Goal: Information Seeking & Learning: Compare options

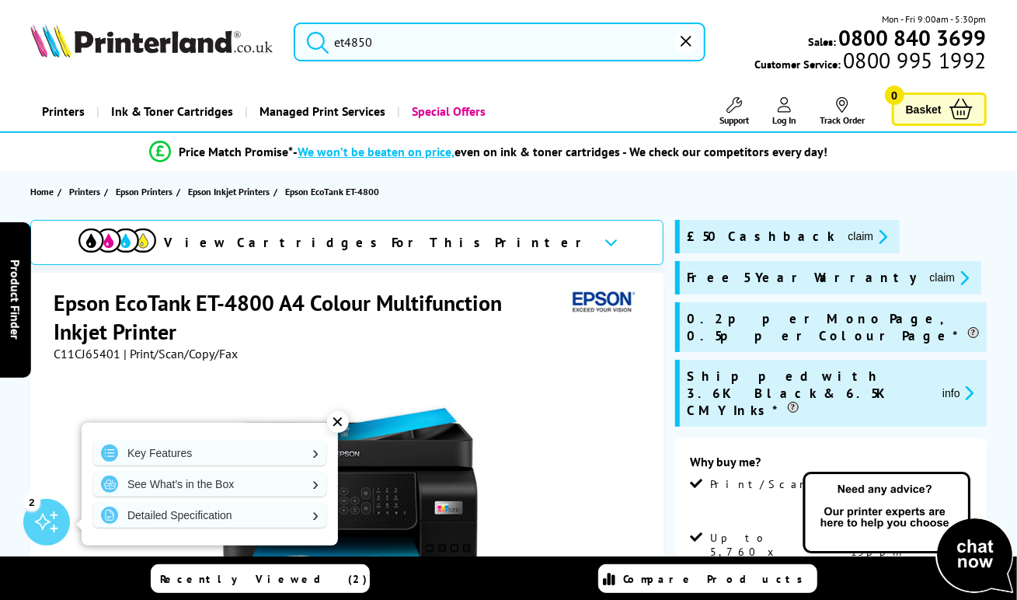
click at [386, 48] on input "et4850" at bounding box center [500, 42] width 412 height 39
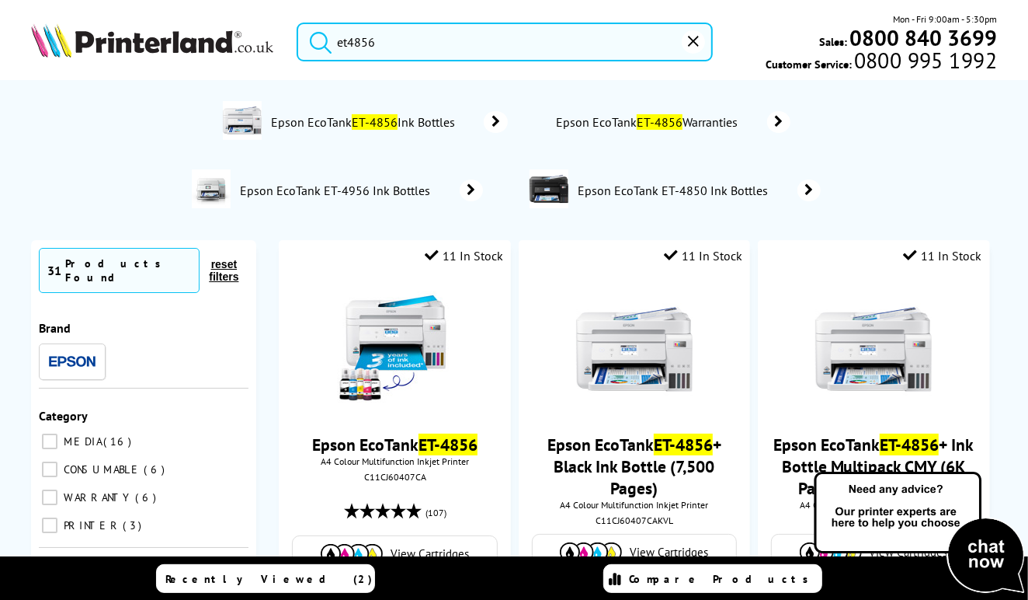
type input "et4856"
click at [297, 23] on button "submit" at bounding box center [316, 40] width 39 height 34
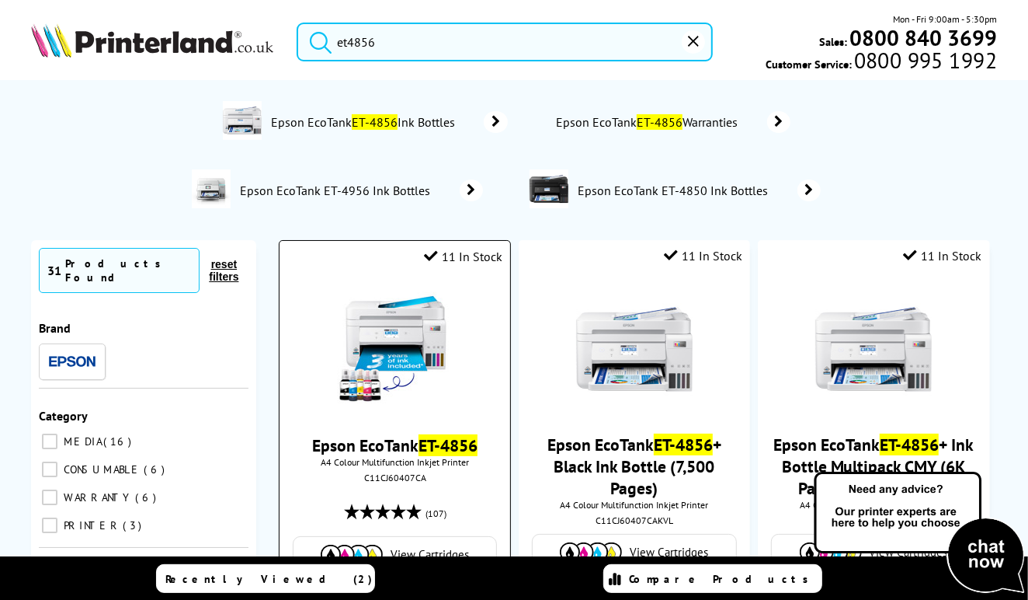
click at [436, 349] on img at bounding box center [395, 349] width 117 height 117
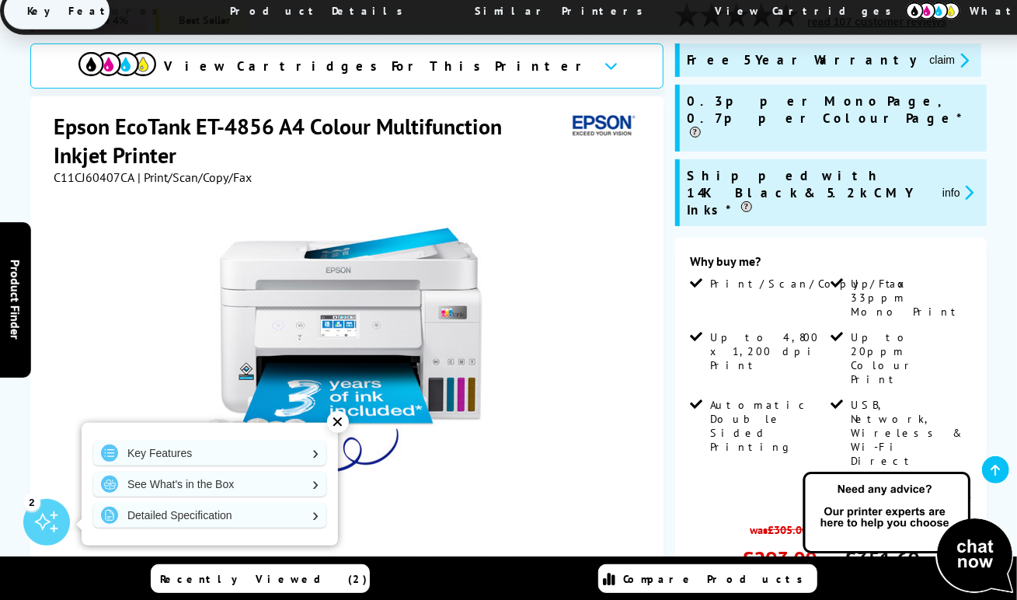
scroll to position [155, 0]
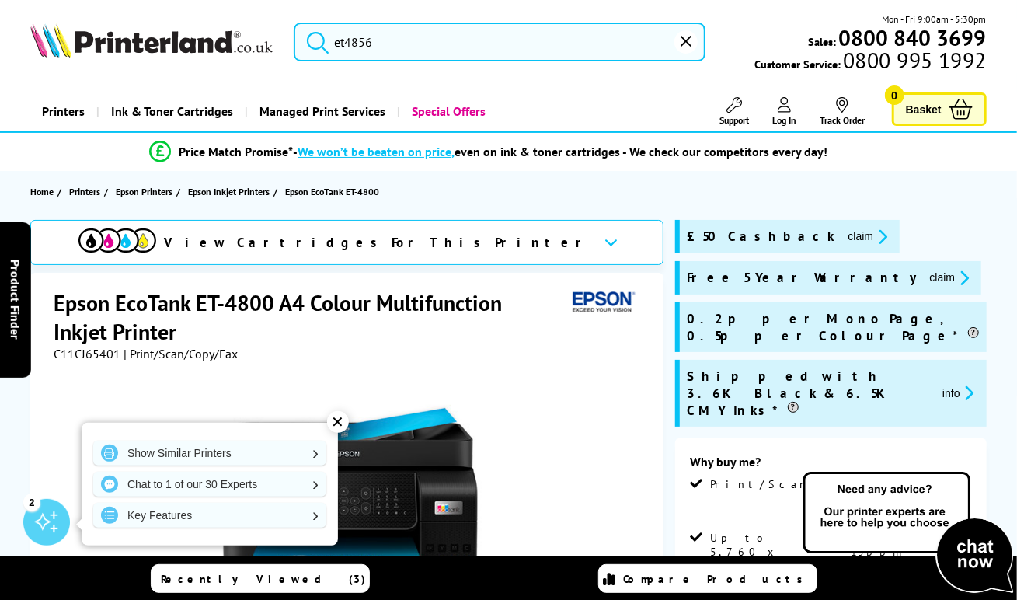
click at [421, 36] on input "et4856" at bounding box center [500, 42] width 412 height 39
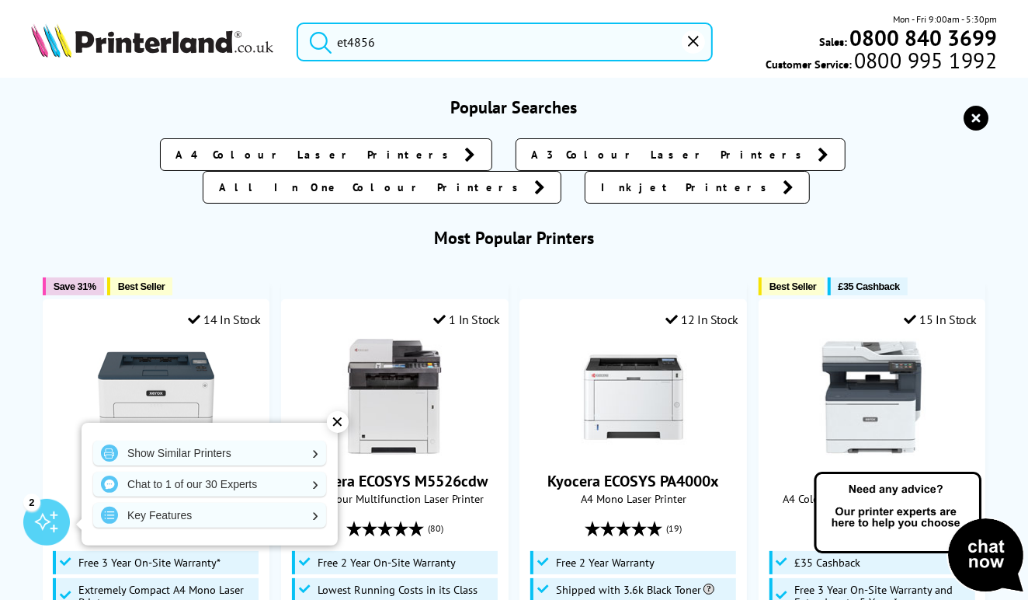
click at [297, 23] on button "submit" at bounding box center [316, 40] width 39 height 34
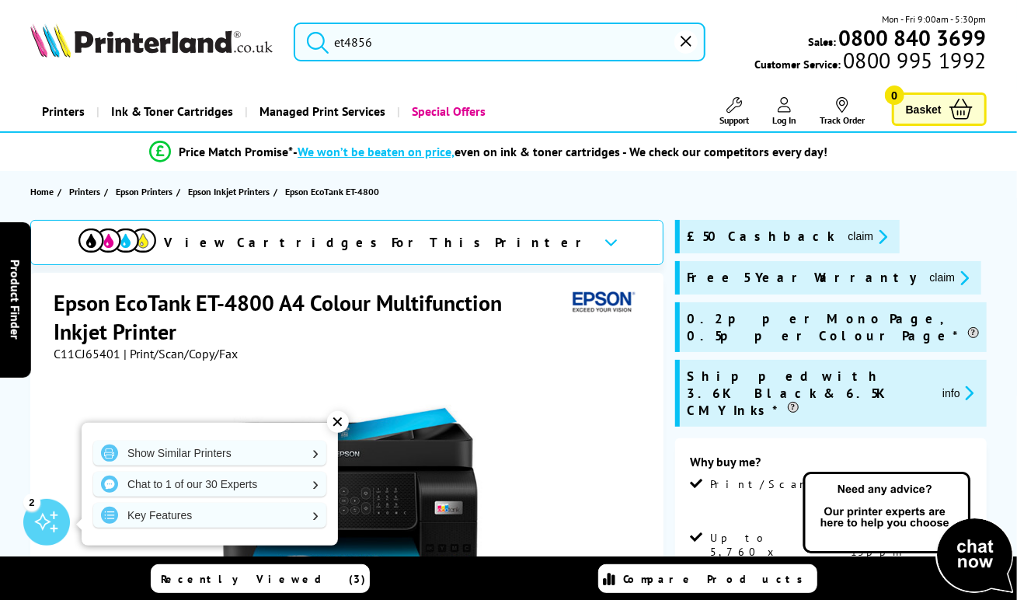
click at [573, 454] on div at bounding box center [348, 536] width 589 height 351
click at [412, 45] on input "et4856" at bounding box center [500, 42] width 412 height 39
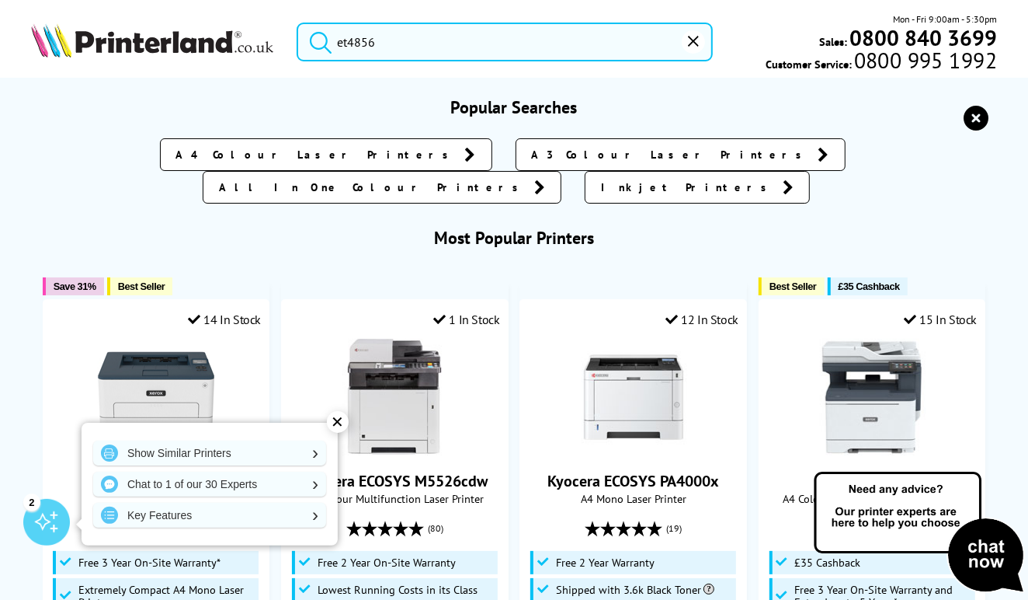
click at [297, 23] on button "submit" at bounding box center [316, 40] width 39 height 34
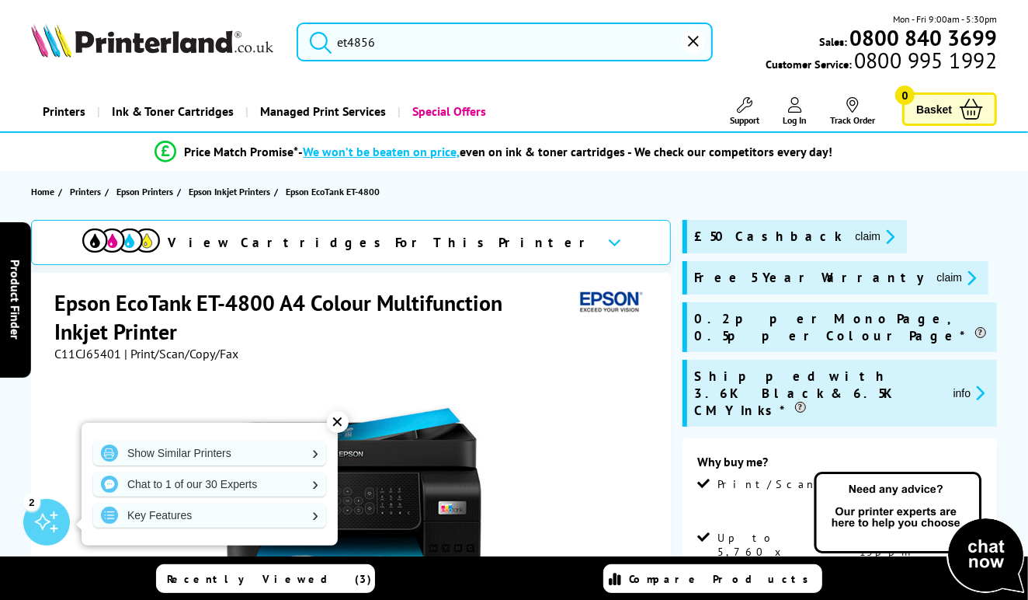
click at [398, 43] on input "et4856" at bounding box center [505, 42] width 416 height 39
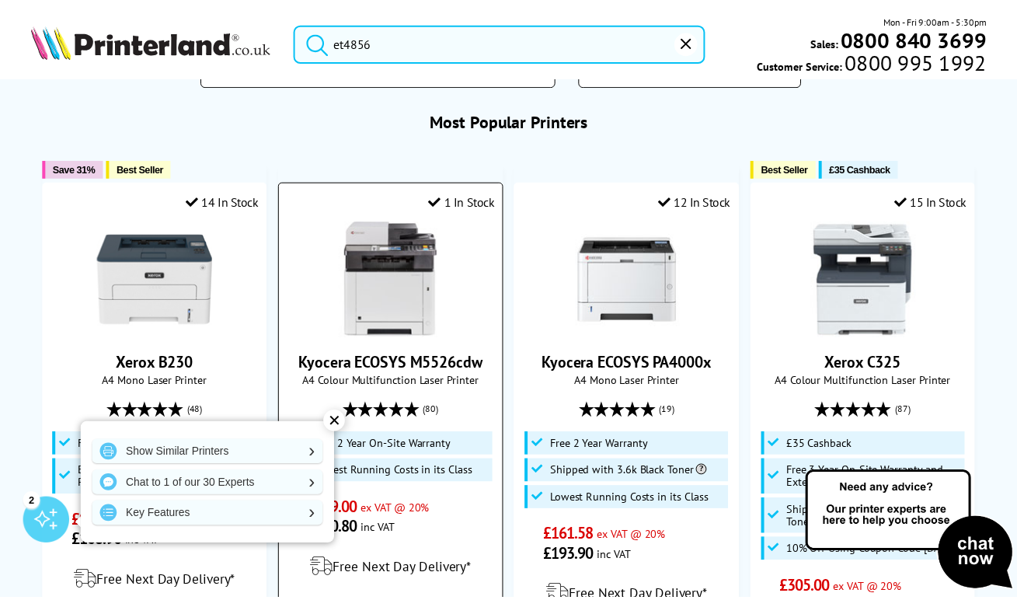
scroll to position [78, 0]
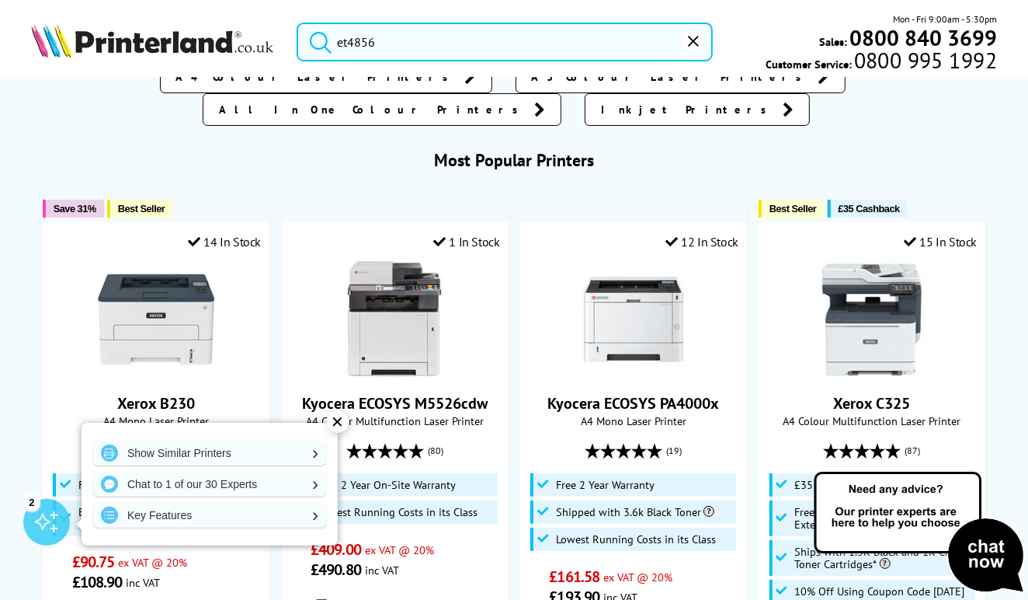
click at [334, 422] on div "✕" at bounding box center [338, 422] width 22 height 22
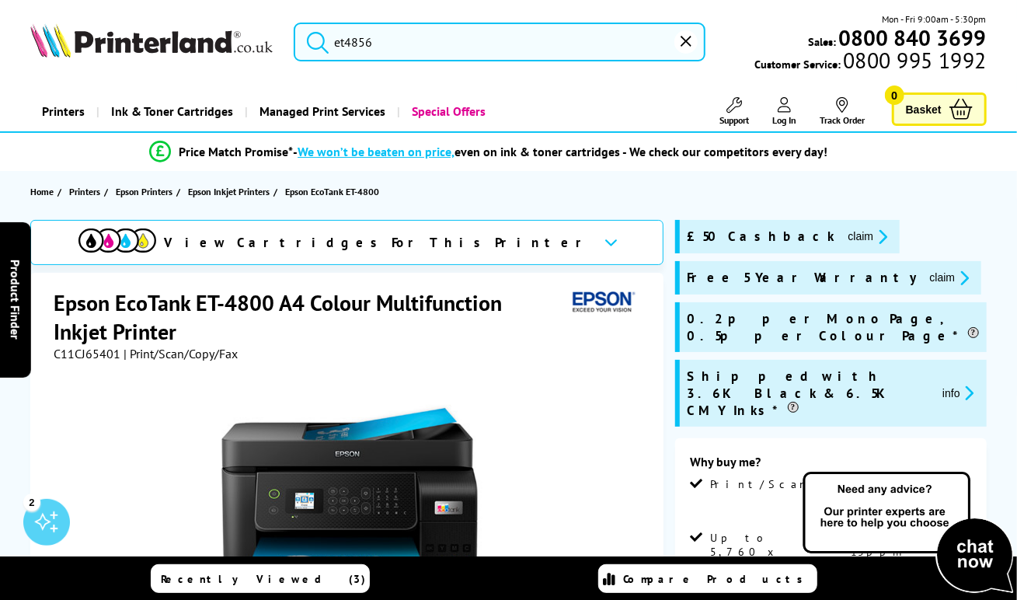
click at [432, 46] on input "et4856" at bounding box center [500, 42] width 412 height 39
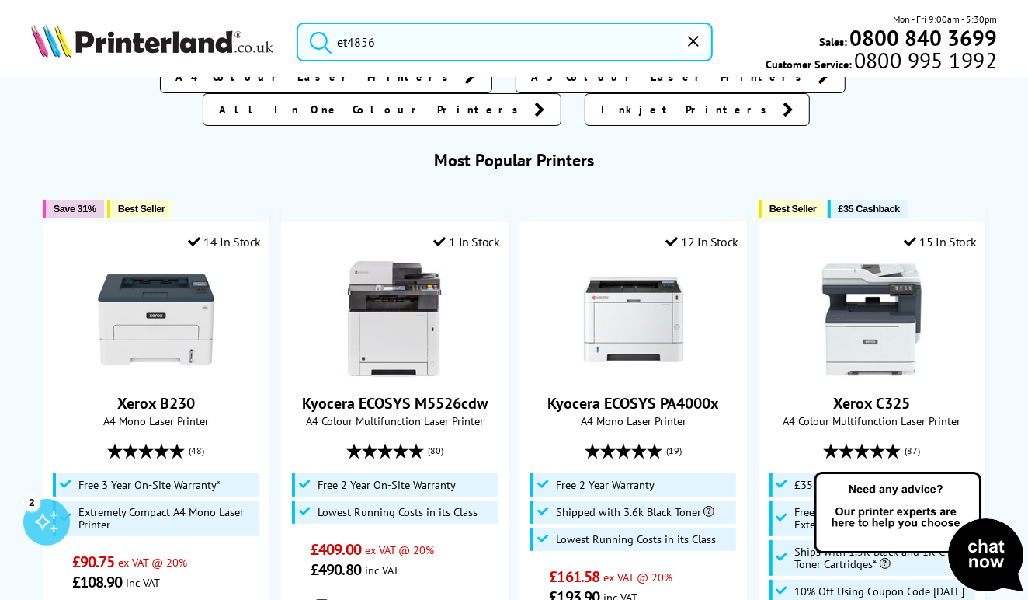
click at [297, 23] on button "submit" at bounding box center [316, 40] width 39 height 34
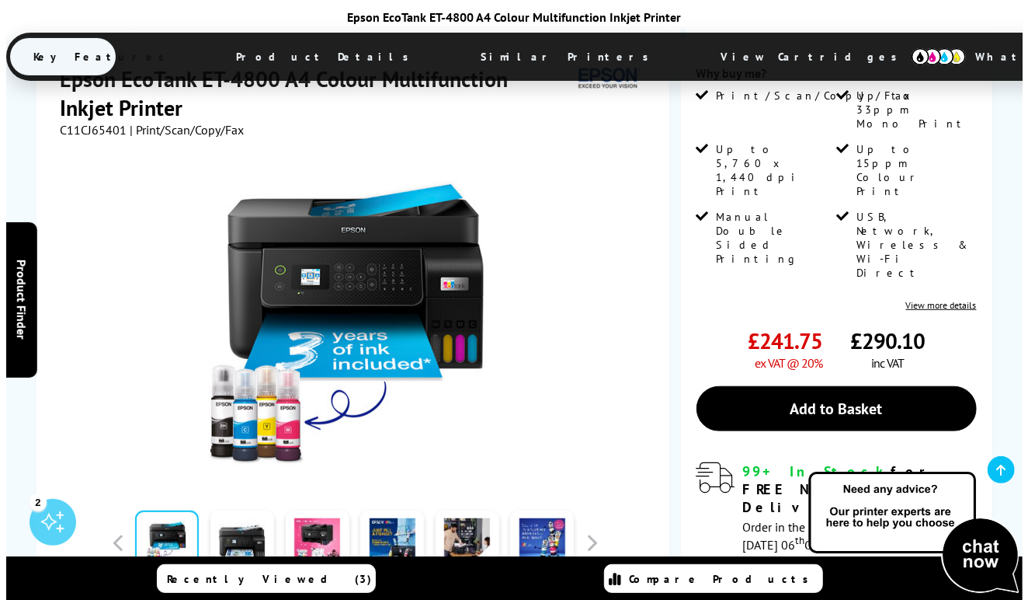
scroll to position [0, 0]
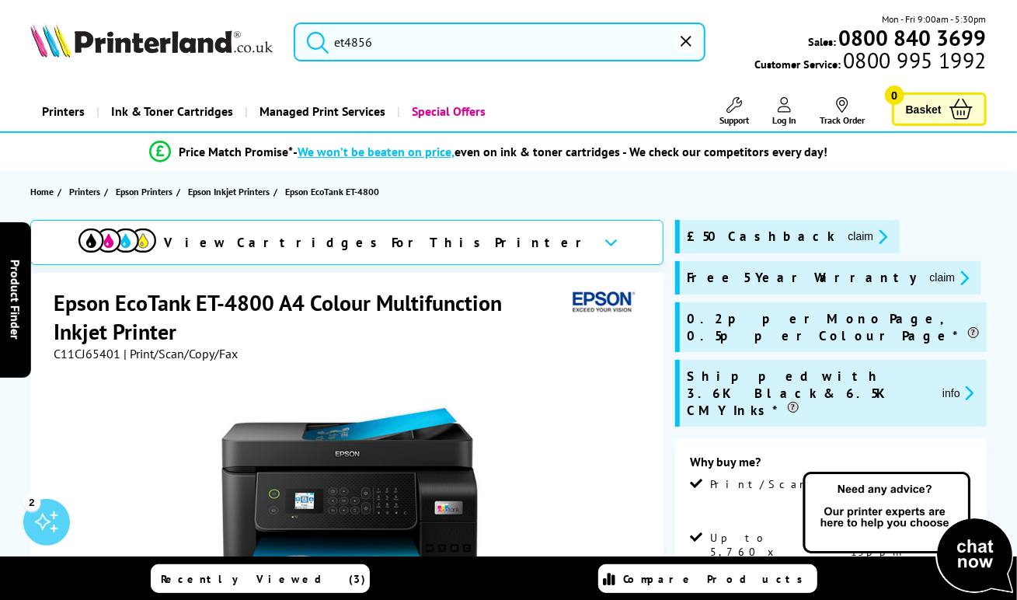
click at [691, 39] on button "reset" at bounding box center [685, 41] width 23 height 23
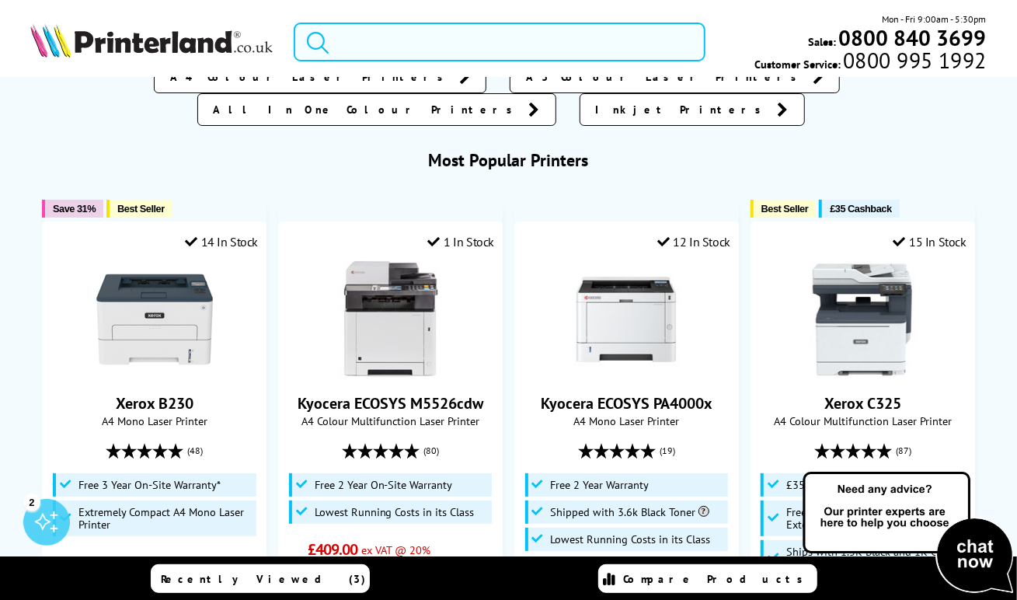
click at [530, 38] on input "search" at bounding box center [500, 42] width 412 height 39
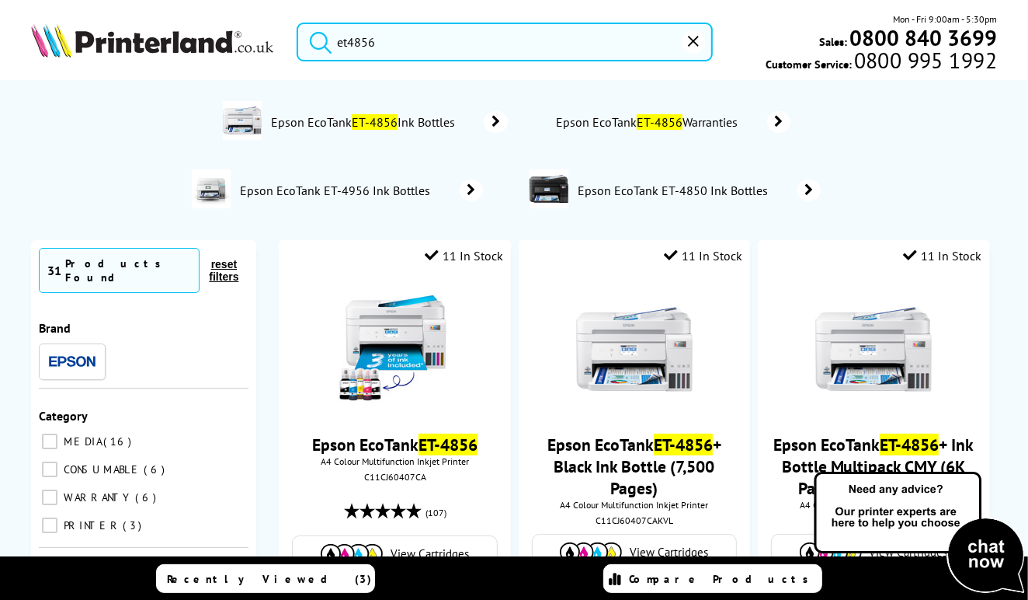
type input "et4856"
click at [297, 23] on button "submit" at bounding box center [316, 40] width 39 height 34
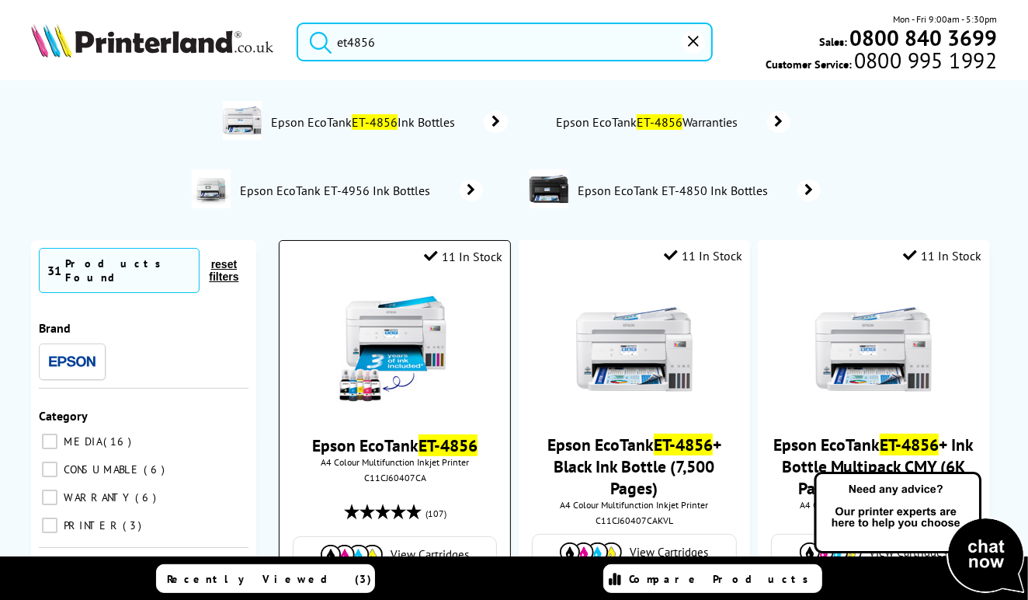
click at [427, 353] on img at bounding box center [395, 349] width 117 height 117
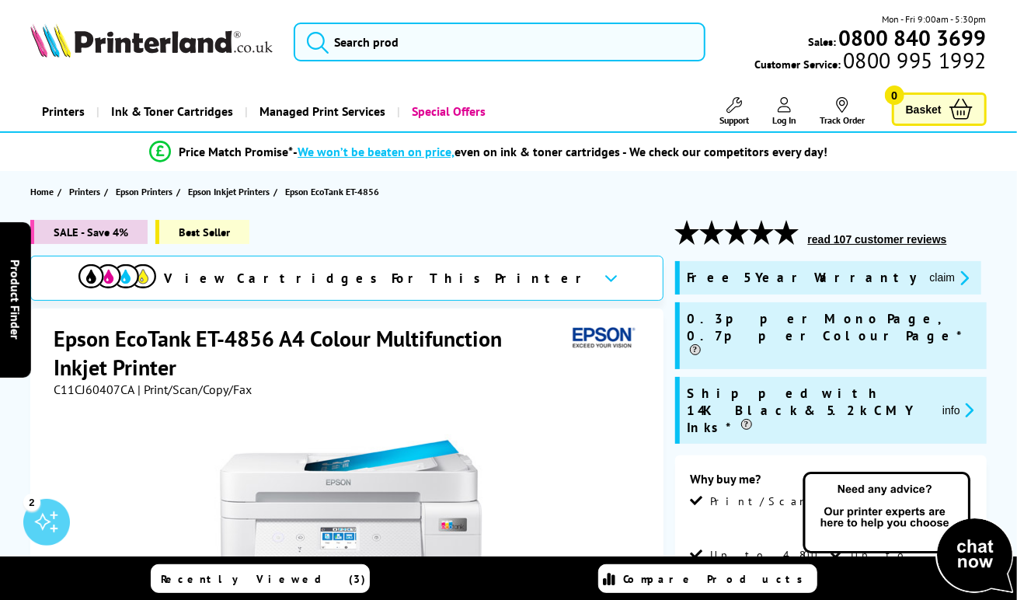
click at [570, 464] on div at bounding box center [348, 572] width 589 height 351
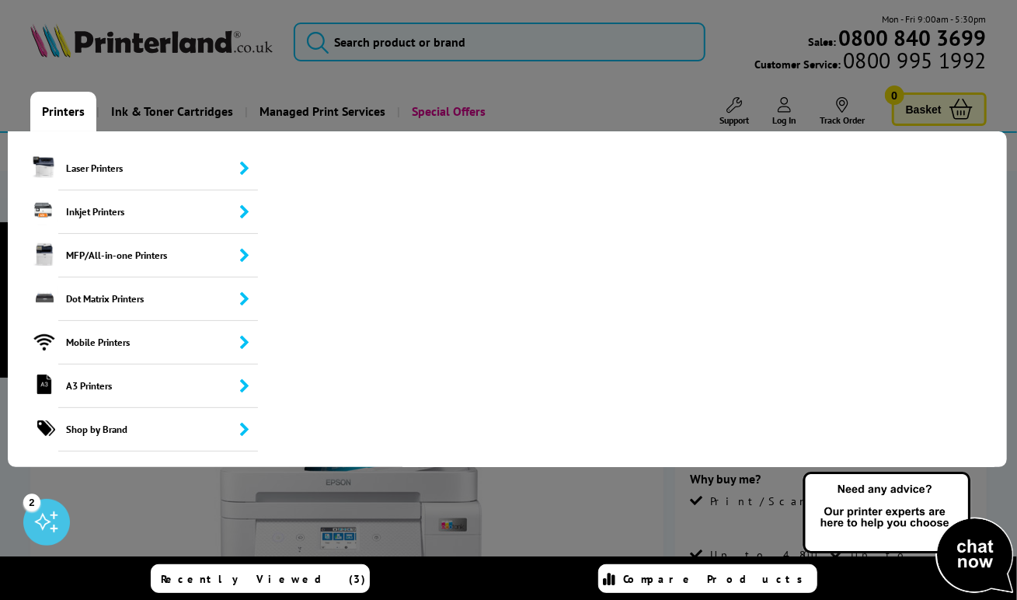
click at [77, 109] on link "Printers" at bounding box center [63, 112] width 66 height 40
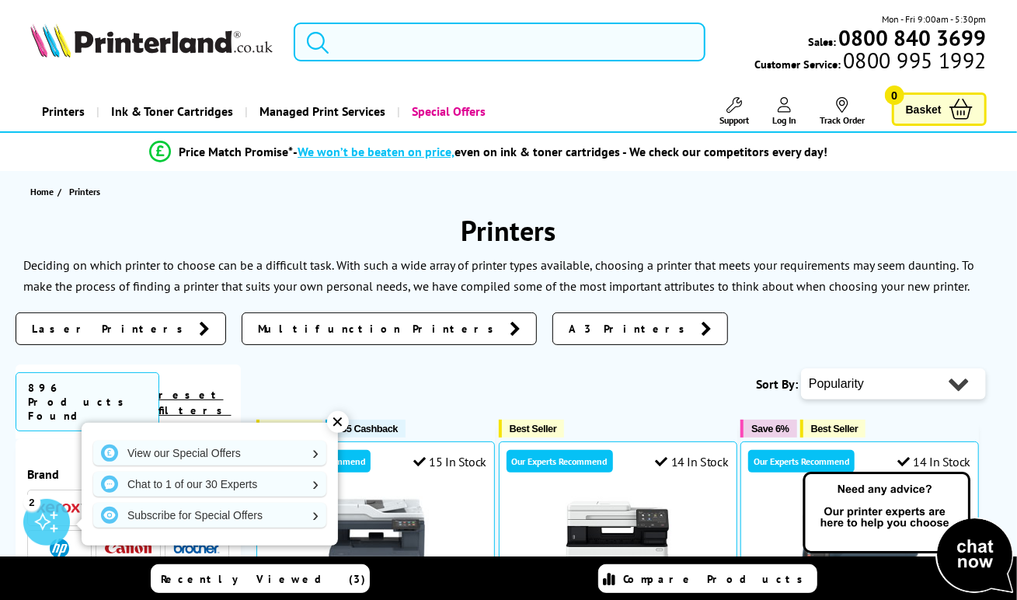
click at [440, 34] on input "search" at bounding box center [500, 42] width 412 height 39
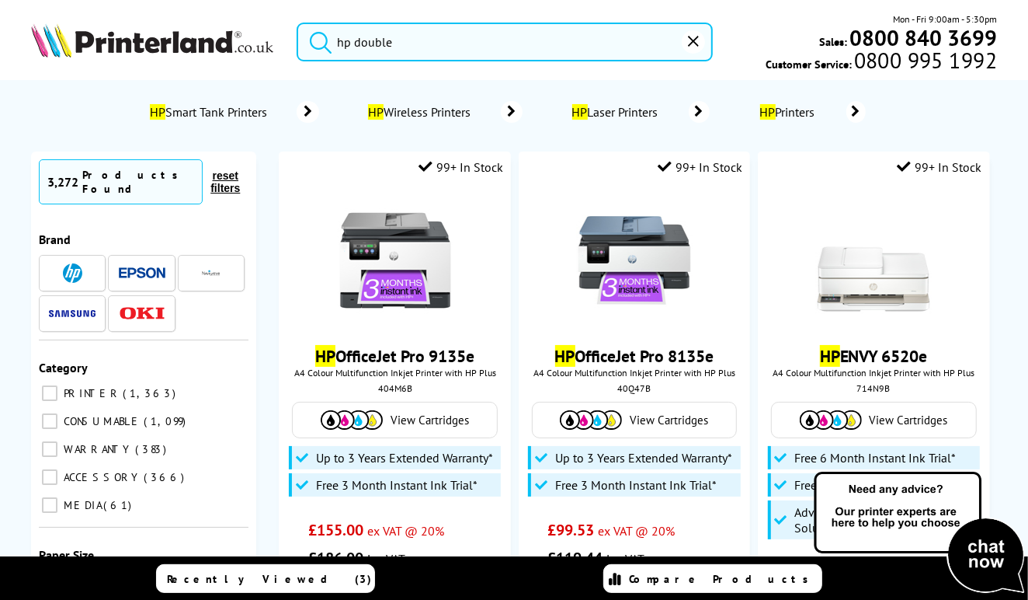
type input "hp double"
click at [297, 23] on button "submit" at bounding box center [316, 40] width 39 height 34
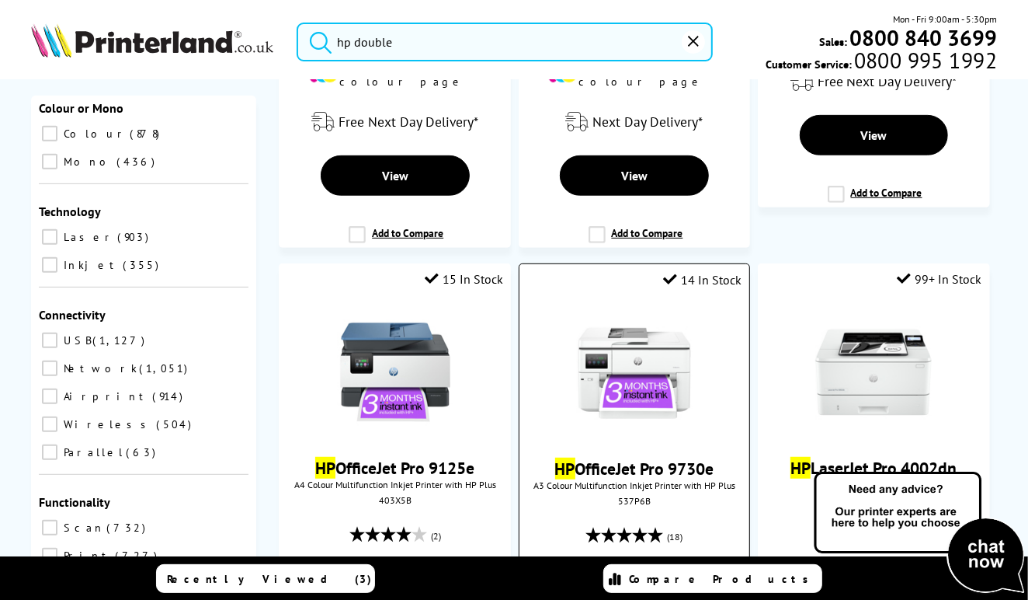
scroll to position [621, 0]
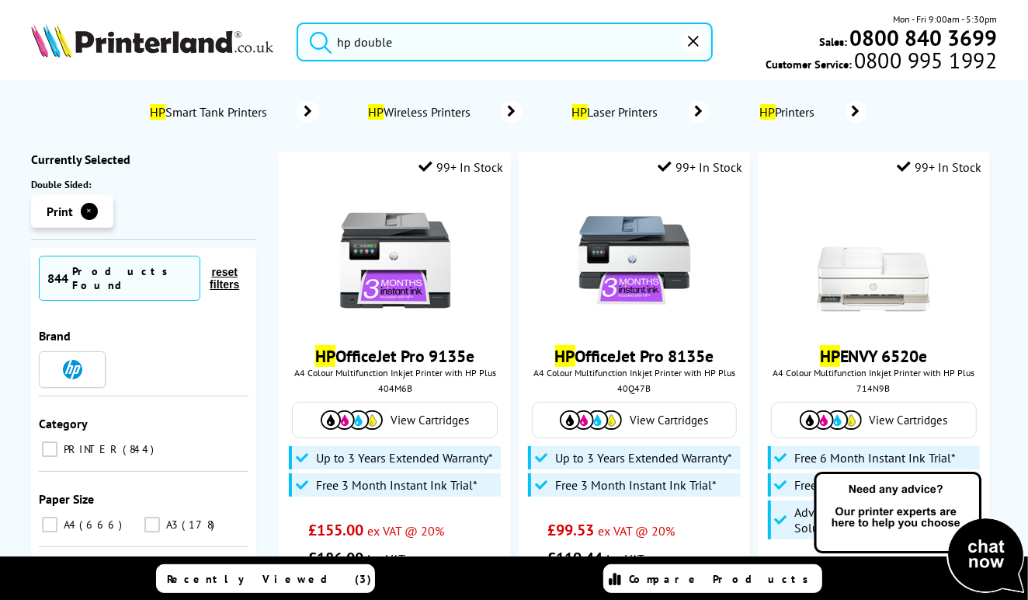
click at [152, 516] on input "A3 178" at bounding box center [152, 524] width 16 height 16
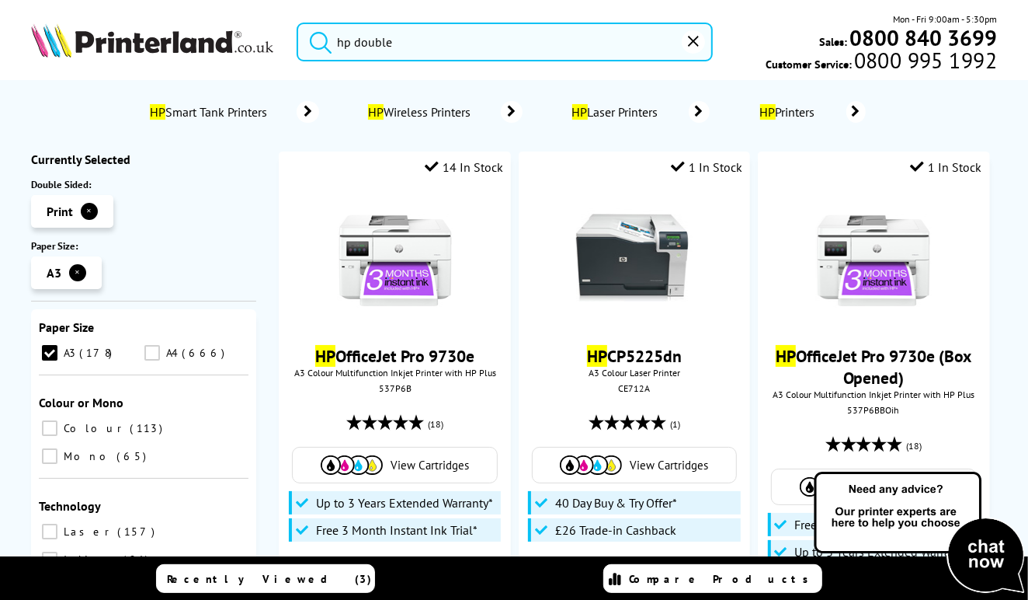
scroll to position [233, 0]
click at [64, 421] on span "Colour" at bounding box center [94, 428] width 68 height 14
click at [57, 420] on input "Colour 113" at bounding box center [50, 428] width 16 height 16
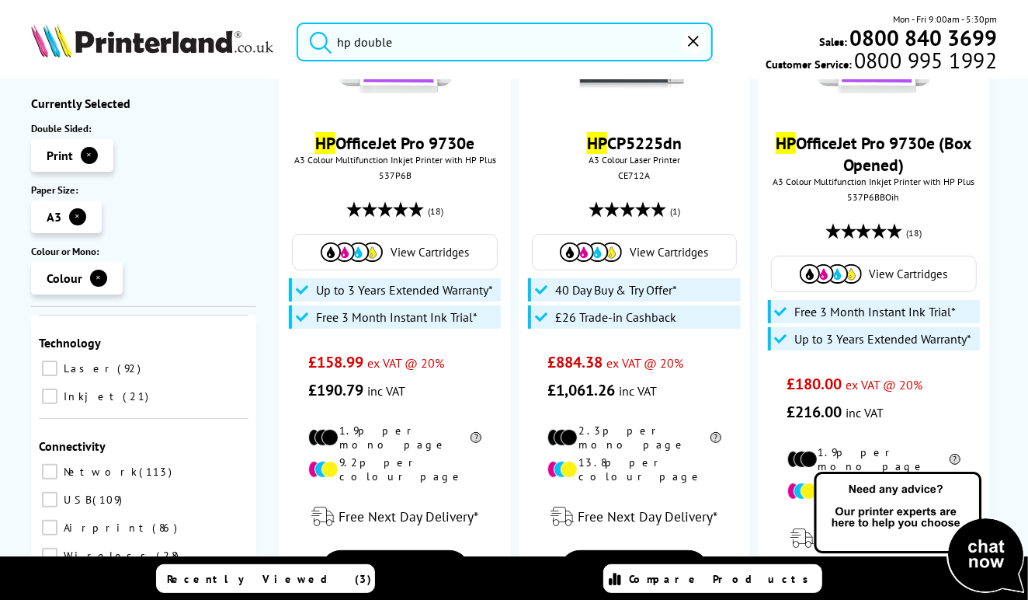
scroll to position [233, 0]
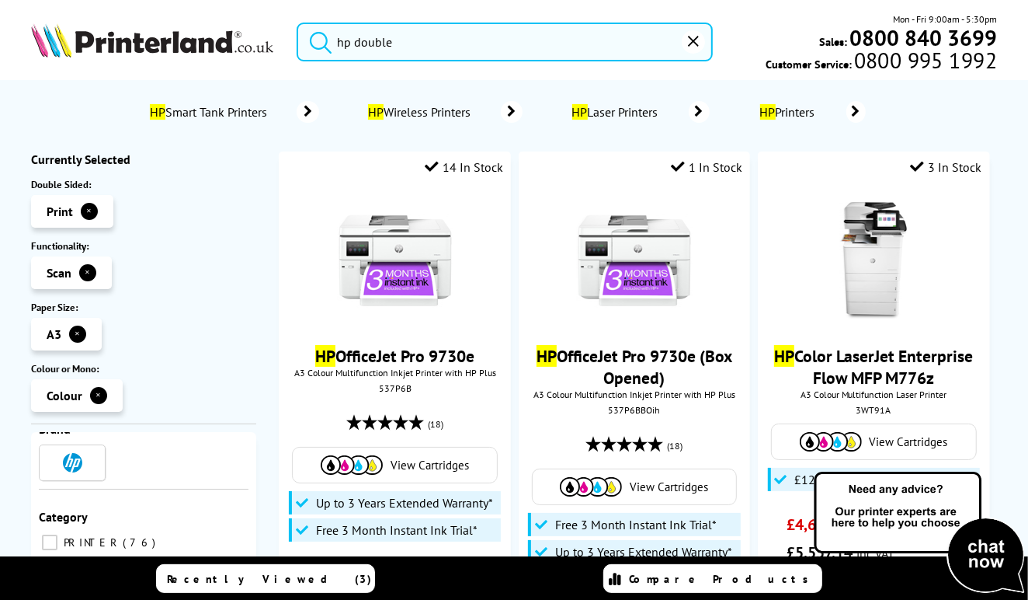
click at [89, 269] on button "✕" at bounding box center [87, 272] width 17 height 17
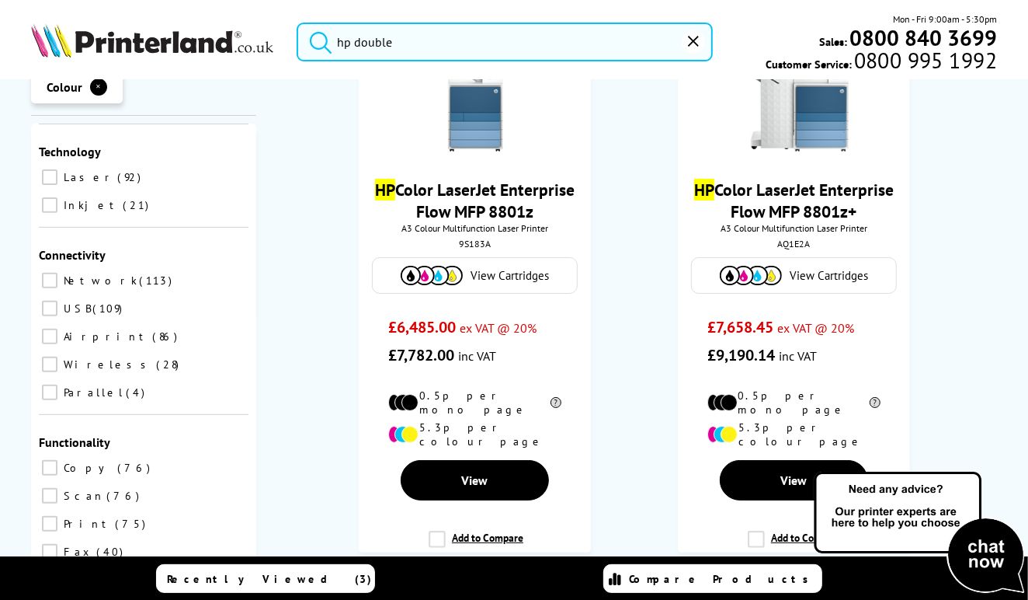
scroll to position [3873, 0]
click at [60, 461] on span "Copy" at bounding box center [88, 468] width 56 height 14
click at [57, 460] on input "Copy 76" at bounding box center [50, 468] width 16 height 16
checkbox input "true"
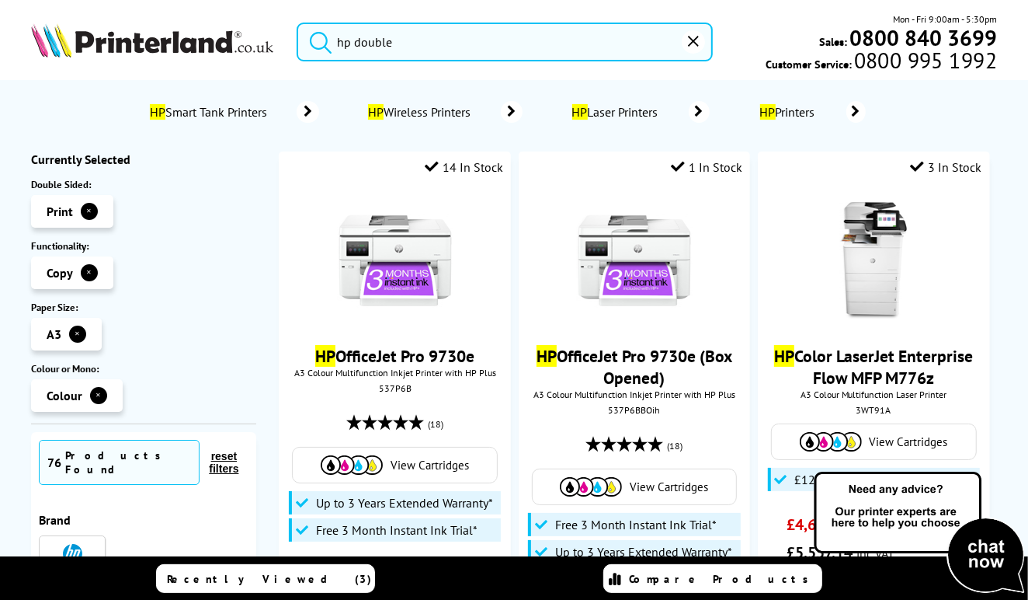
click at [413, 43] on input "hp double" at bounding box center [505, 42] width 416 height 39
drag, startPoint x: 413, startPoint y: 43, endPoint x: 315, endPoint y: 26, distance: 99.2
click at [322, 27] on form "hp double" at bounding box center [505, 42] width 416 height 39
paste input "ttps://www.printerland.co.uk/product/epson-ecotank-et-4856/150517"
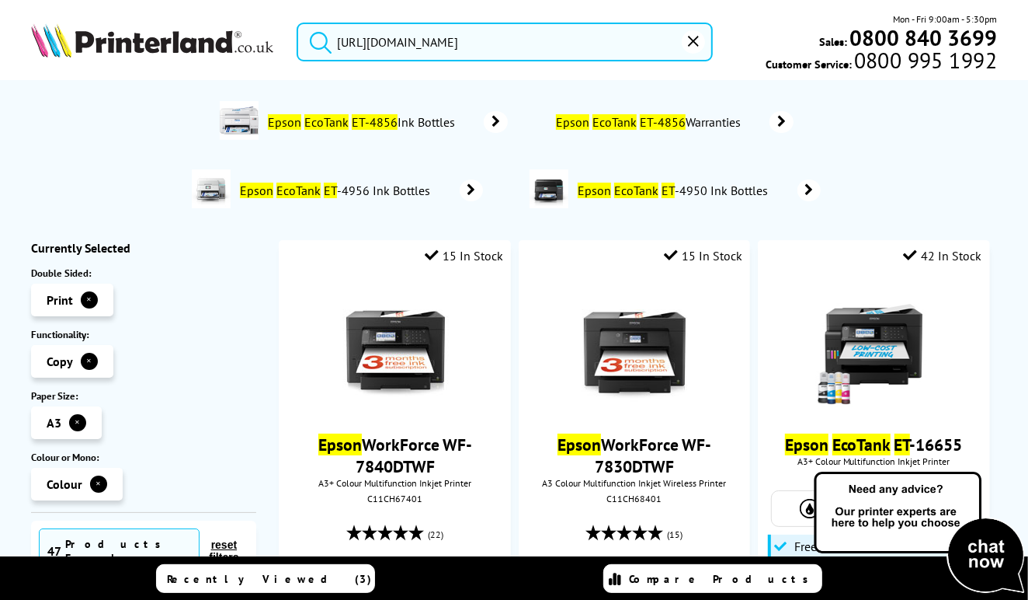
drag, startPoint x: 632, startPoint y: 40, endPoint x: -265, endPoint y: 5, distance: 897.7
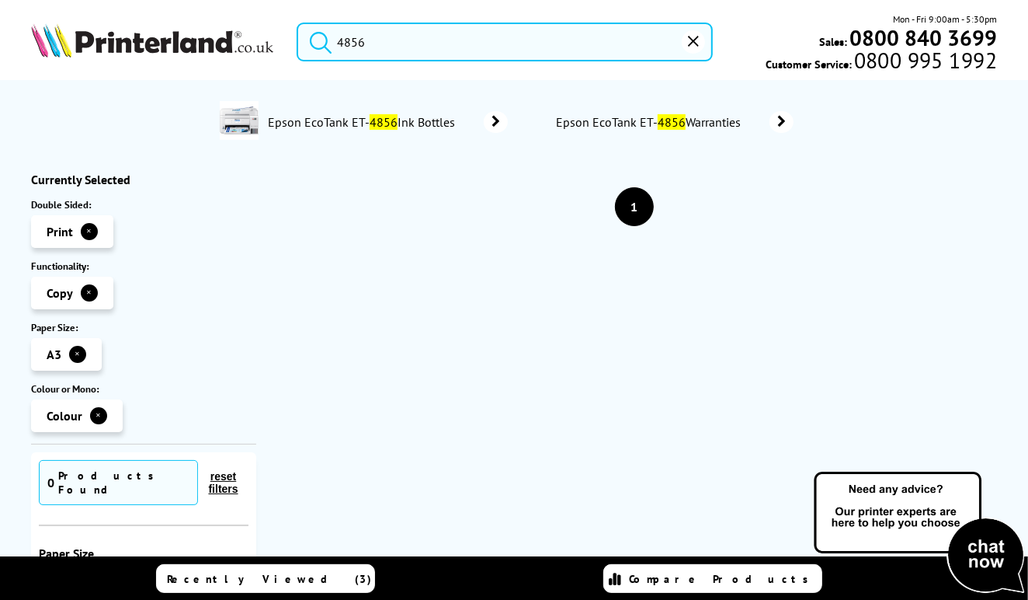
click at [297, 23] on button "submit" at bounding box center [316, 40] width 39 height 34
click at [340, 43] on input "4856" at bounding box center [505, 42] width 416 height 39
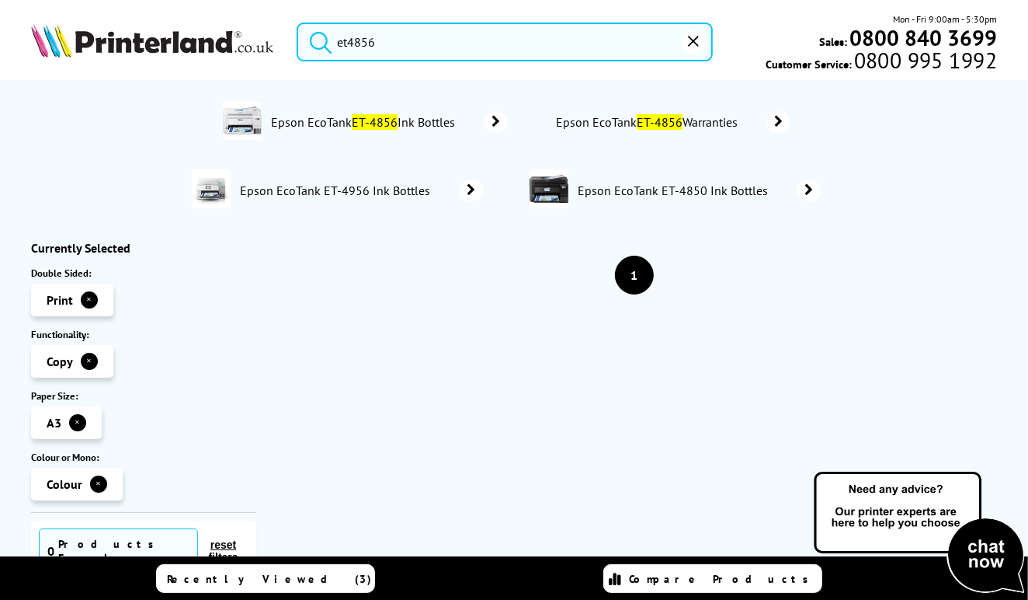
type input "et4856"
click at [297, 23] on button "submit" at bounding box center [316, 40] width 39 height 34
click at [92, 298] on button "✕" at bounding box center [89, 299] width 17 height 17
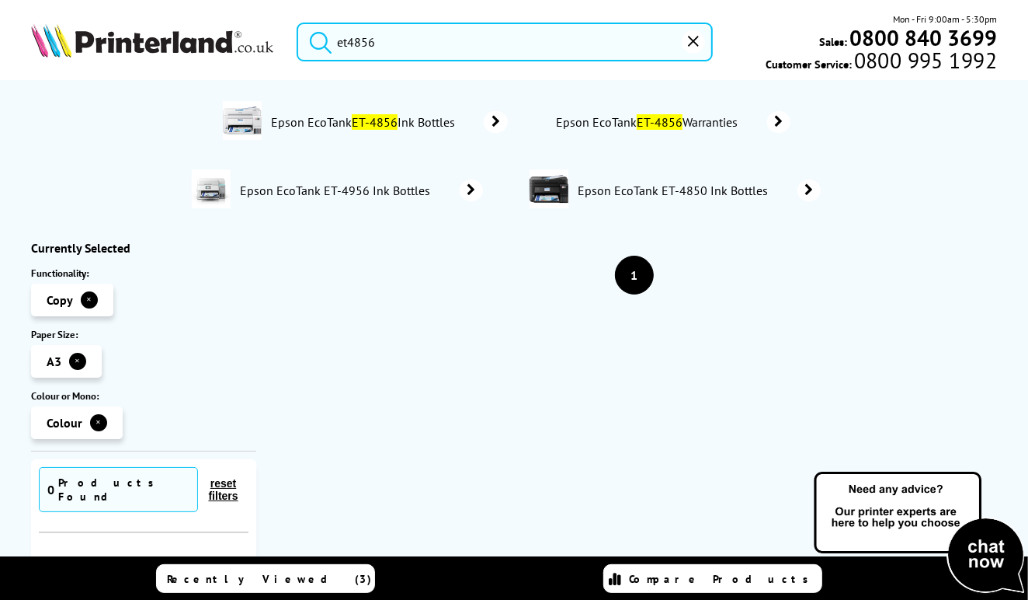
click at [79, 357] on button "✕" at bounding box center [77, 361] width 17 height 17
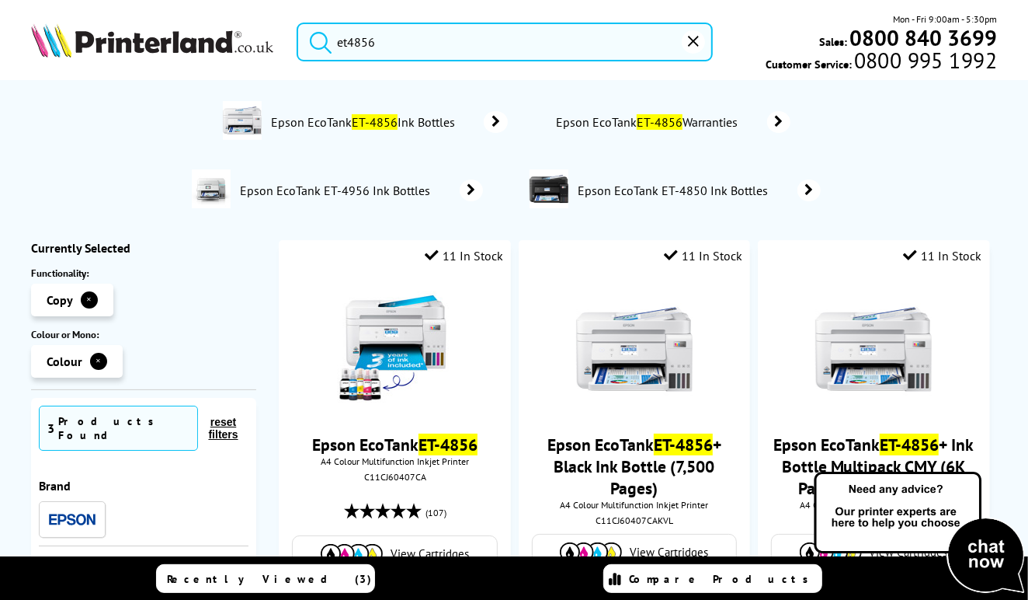
click at [104, 363] on button "✕" at bounding box center [98, 361] width 17 height 17
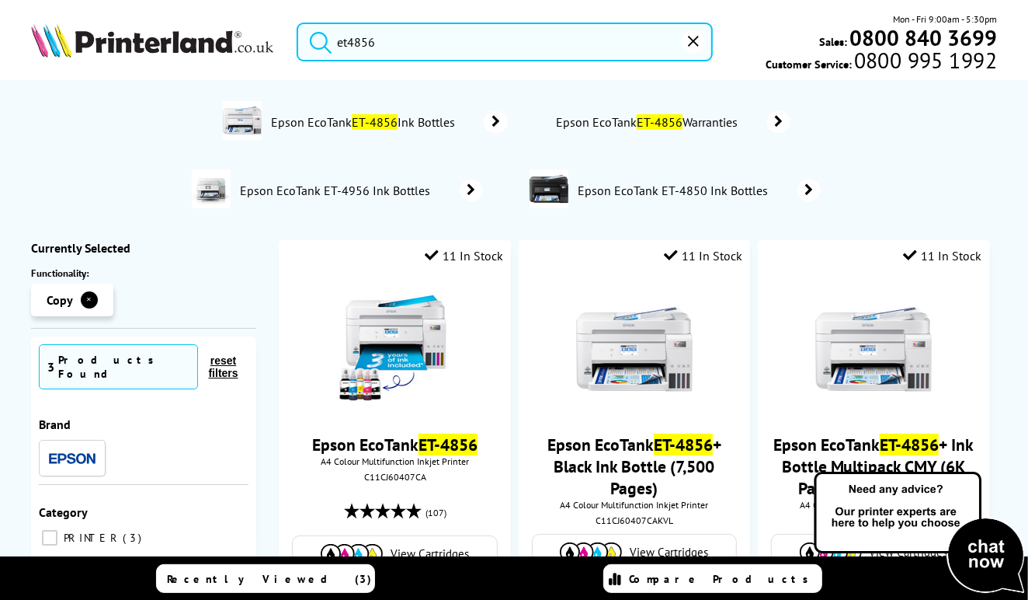
click at [94, 304] on button "✕" at bounding box center [89, 299] width 17 height 17
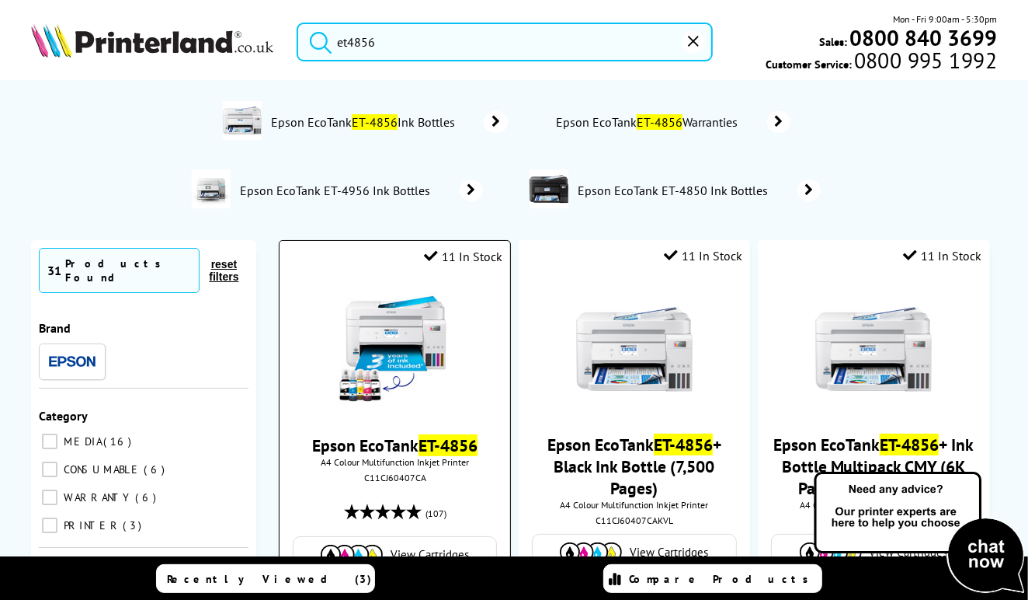
click at [409, 330] on img at bounding box center [395, 349] width 117 height 117
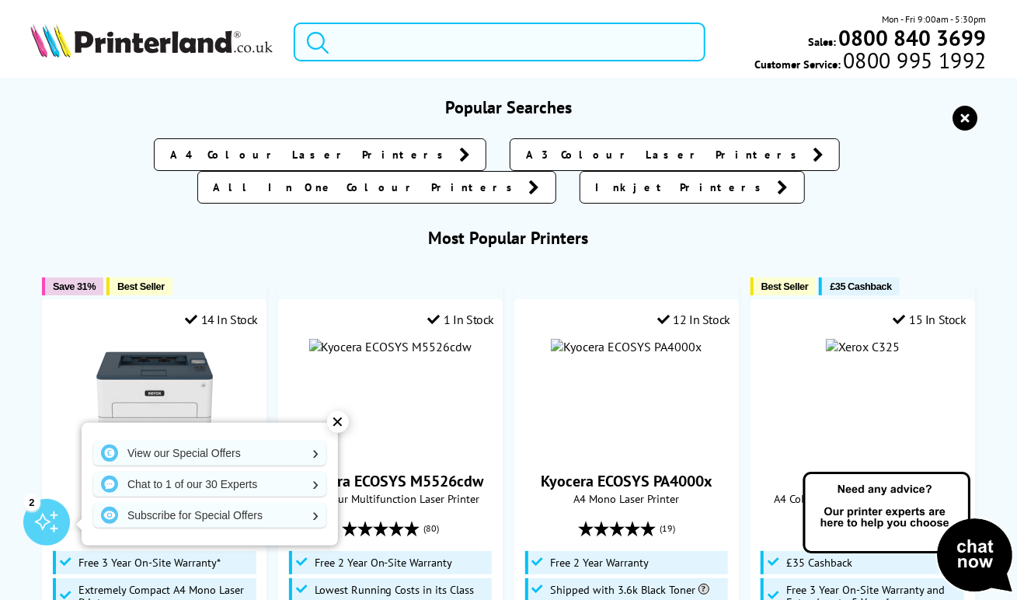
click at [452, 43] on input "search" at bounding box center [500, 42] width 412 height 39
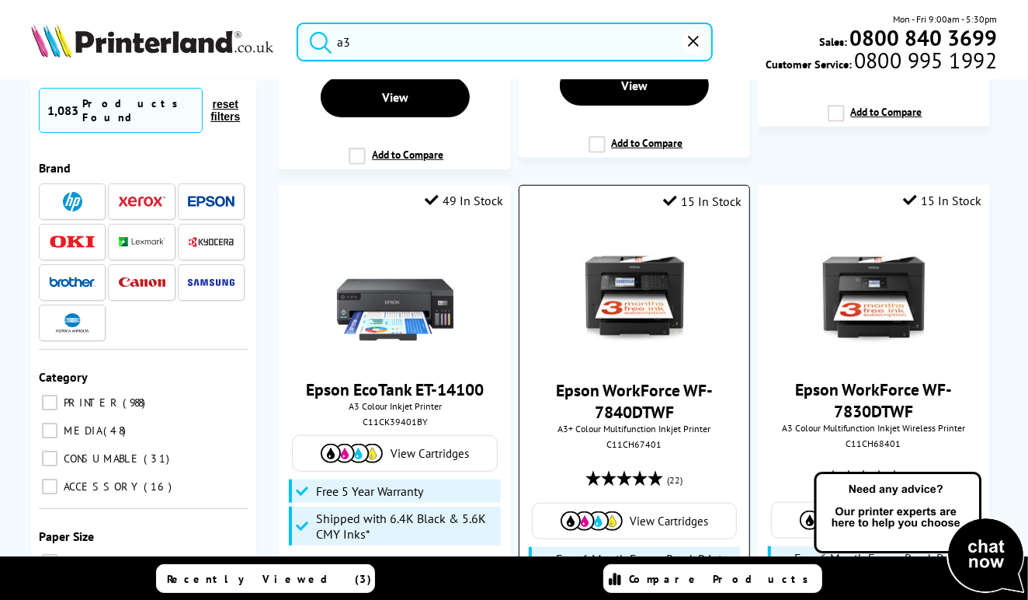
scroll to position [699, 0]
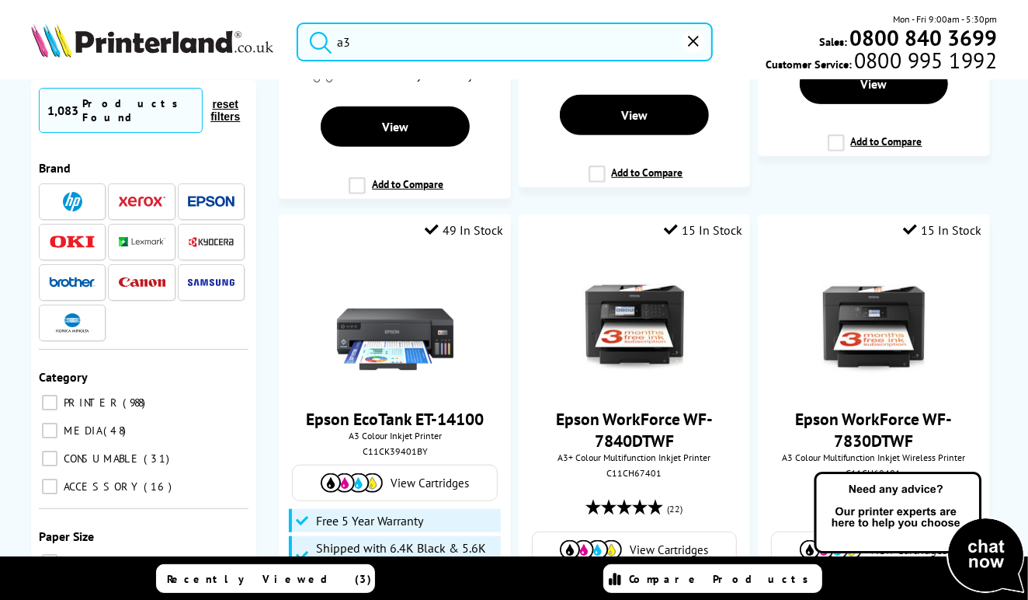
type input "a3"
